Goal: Find specific page/section: Find specific page/section

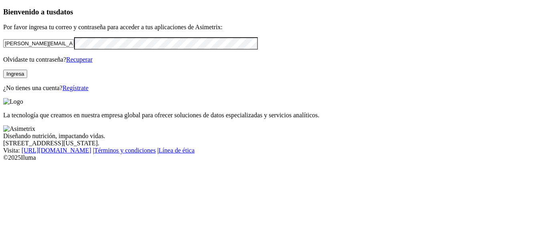
click at [27, 78] on button "Ingresa" at bounding box center [15, 74] width 24 height 8
